Goal: Task Accomplishment & Management: Use online tool/utility

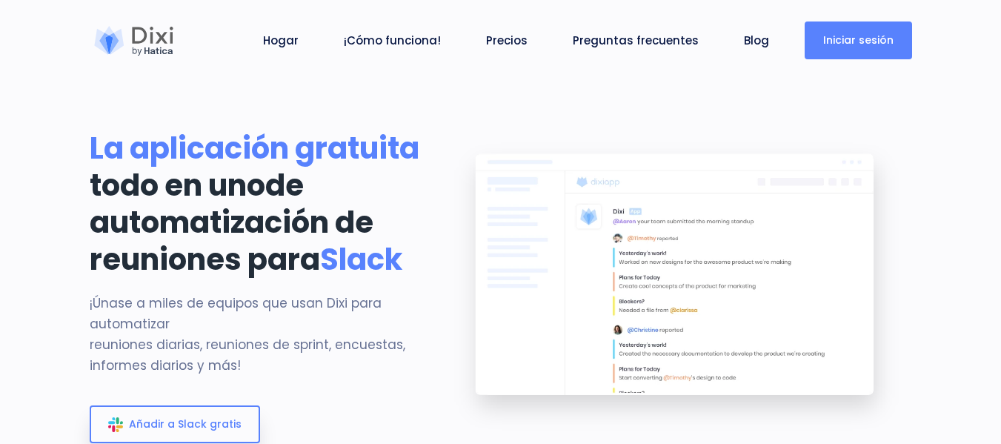
click at [847, 36] on font "Iniciar sesión" at bounding box center [858, 40] width 70 height 15
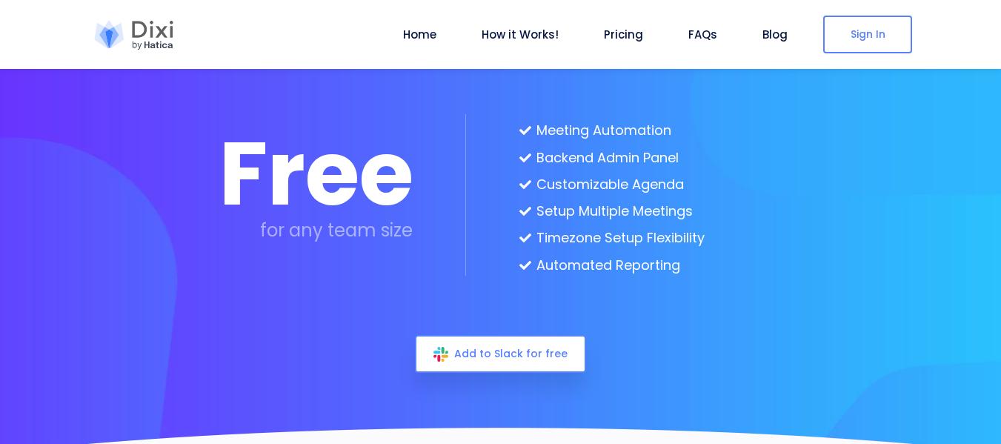
scroll to position [3930, 0]
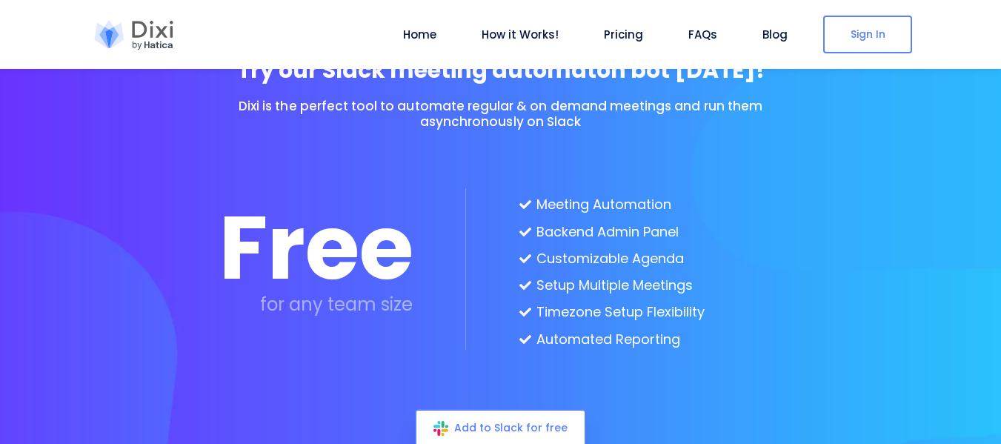
click at [992, 172] on section "Try our Slack meeting automaton bot [DATE]! Dixi is the perfect tool to automat…" at bounding box center [500, 236] width 1001 height 654
click at [986, 133] on section "Try our Slack meeting automaton bot [DATE]! Dixi is the perfect tool to automat…" at bounding box center [500, 236] width 1001 height 654
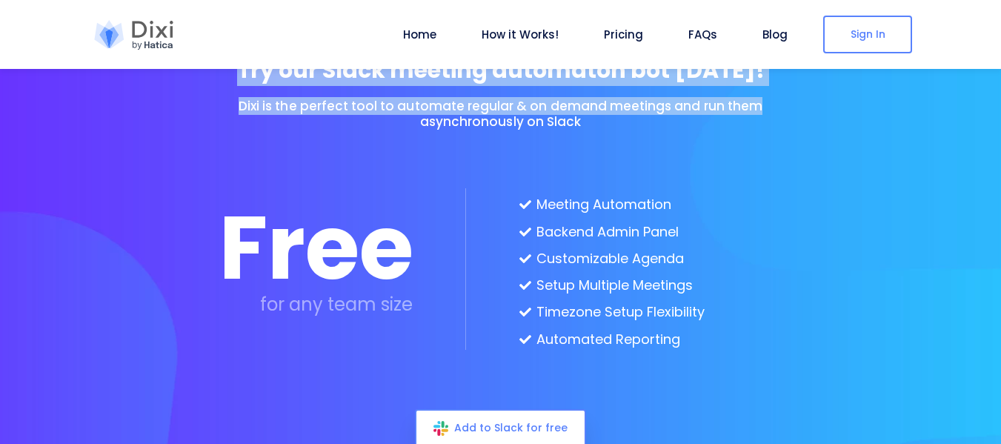
drag, startPoint x: 986, startPoint y: 110, endPoint x: 986, endPoint y: 67, distance: 43.7
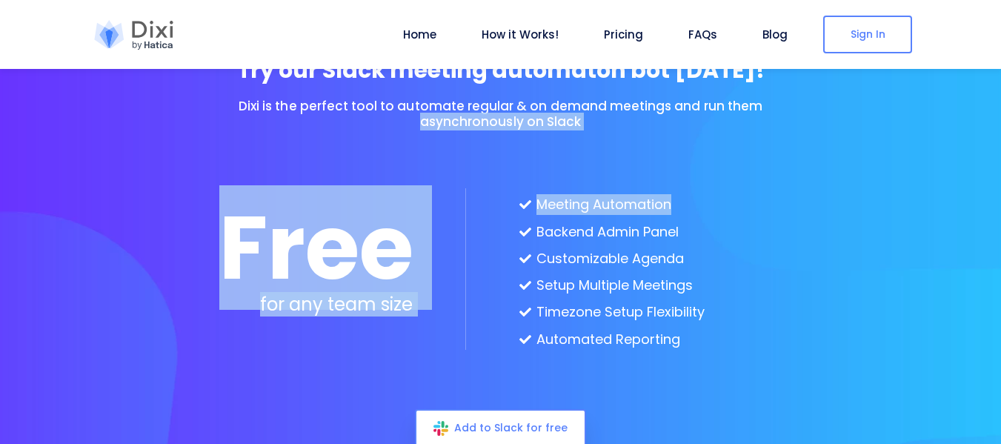
drag, startPoint x: 986, startPoint y: 122, endPoint x: 986, endPoint y: 104, distance: 17.8
click at [986, 104] on section "Try our Slack meeting automaton bot [DATE]! Dixi is the perfect tool to automat…" at bounding box center [500, 236] width 1001 height 654
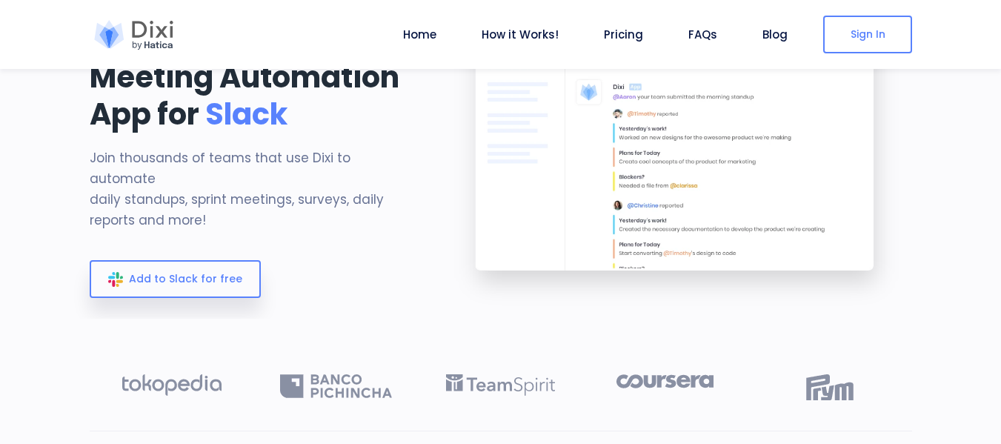
scroll to position [0, 0]
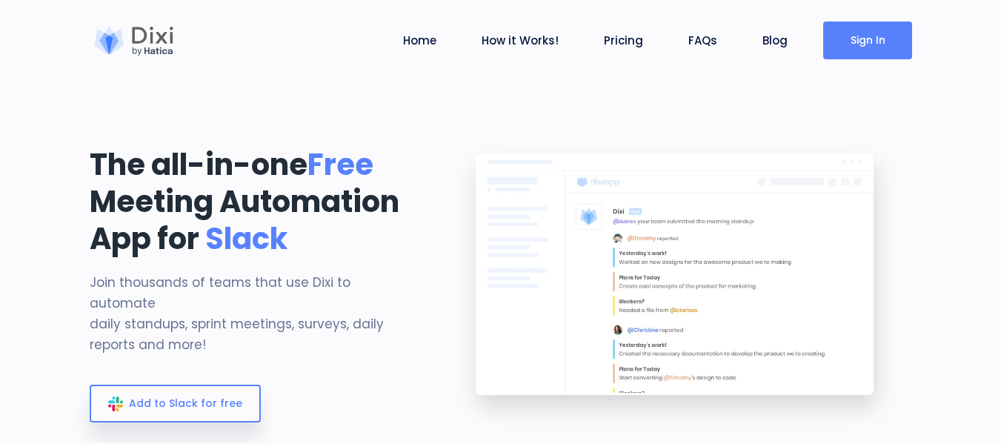
click at [858, 35] on link "Sign In" at bounding box center [867, 40] width 89 height 38
